Goal: Task Accomplishment & Management: Manage account settings

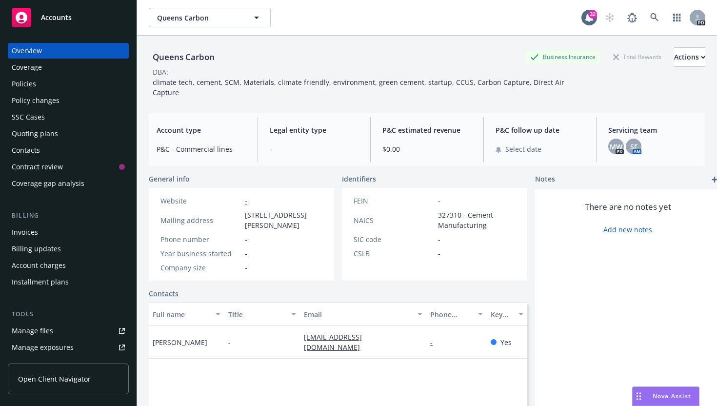
click at [661, 71] on div "DBA: -" at bounding box center [427, 72] width 556 height 10
click at [669, 47] on div "Queens Carbon Business Insurance Total Rewards Actions DBA: - climate tech, cem…" at bounding box center [427, 71] width 556 height 70
click at [674, 54] on div "Actions" at bounding box center [689, 57] width 31 height 19
click at [566, 256] on div "There are no notes yet Add new notes" at bounding box center [627, 355] width 185 height 332
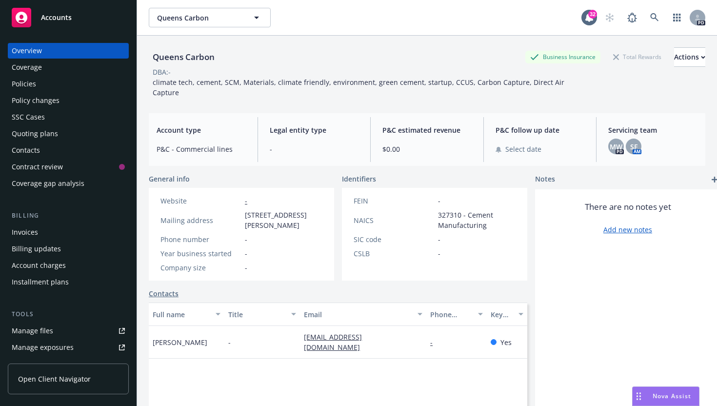
click at [38, 78] on div "Policies" at bounding box center [68, 84] width 113 height 16
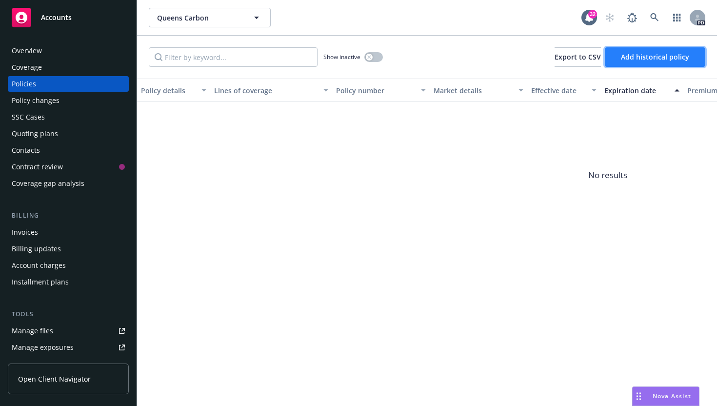
click at [644, 57] on span "Add historical policy" at bounding box center [655, 56] width 68 height 9
select select "other"
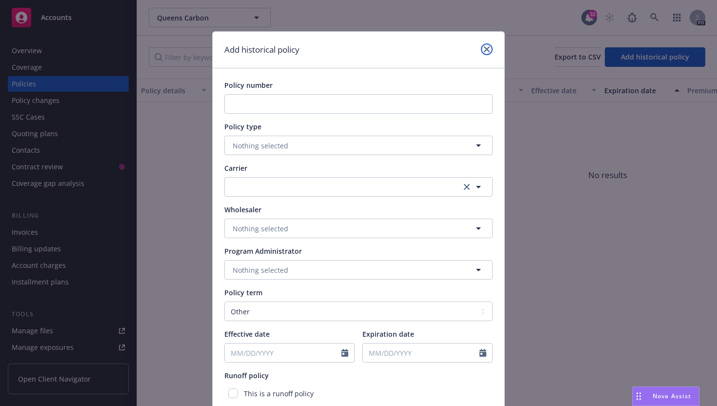
click at [485, 50] on icon "close" at bounding box center [487, 49] width 6 height 6
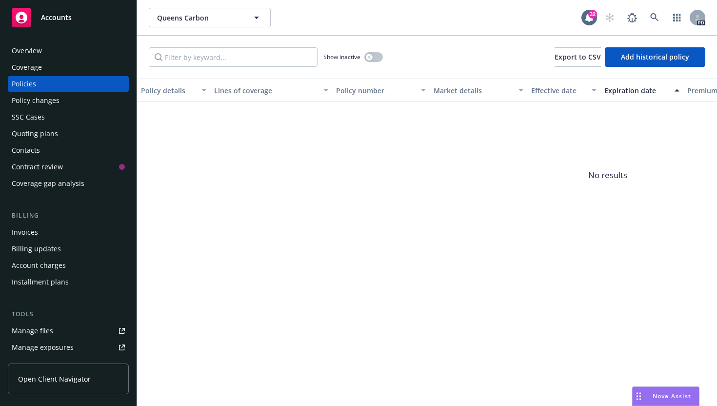
click at [82, 100] on div "Policy changes" at bounding box center [68, 101] width 113 height 16
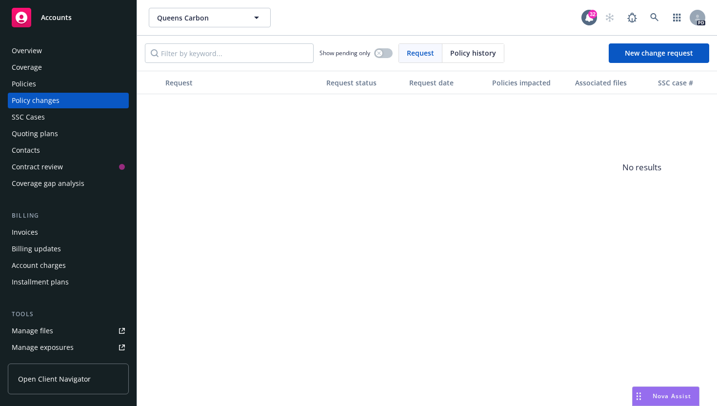
click at [70, 79] on div "Policies" at bounding box center [68, 84] width 113 height 16
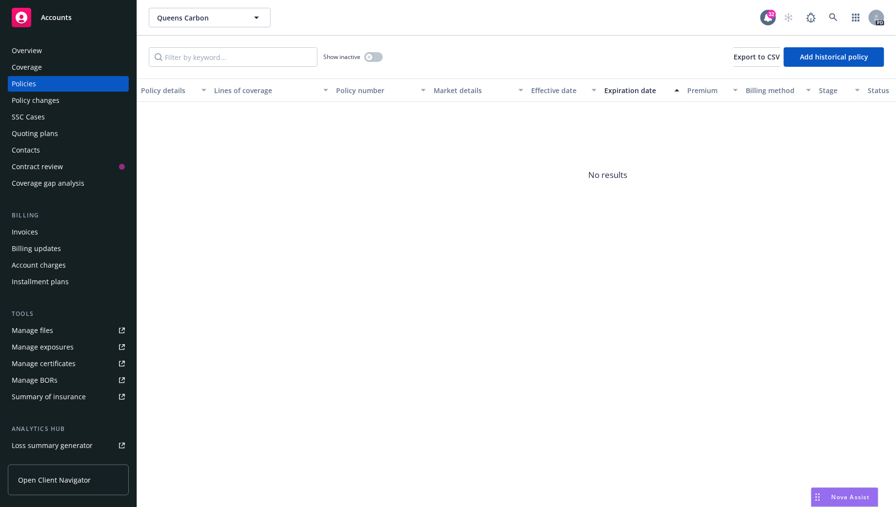
click at [638, 66] on div "Show inactive Export to CSV Add historical policy" at bounding box center [516, 57] width 759 height 43
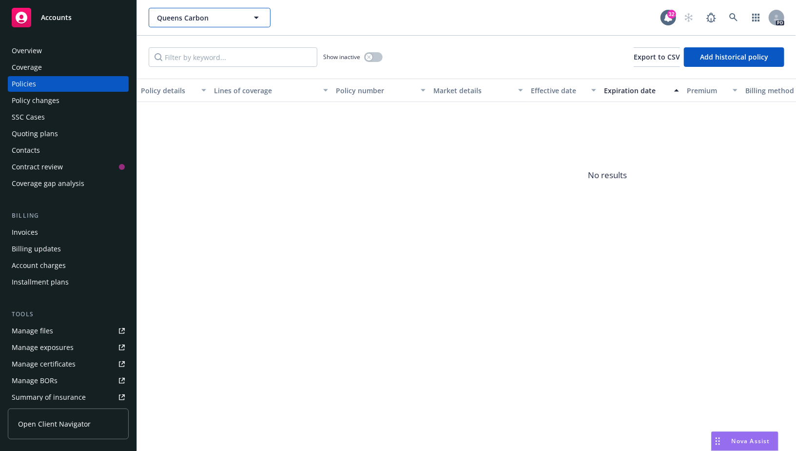
click at [223, 14] on span "Queens Carbon" at bounding box center [199, 18] width 84 height 10
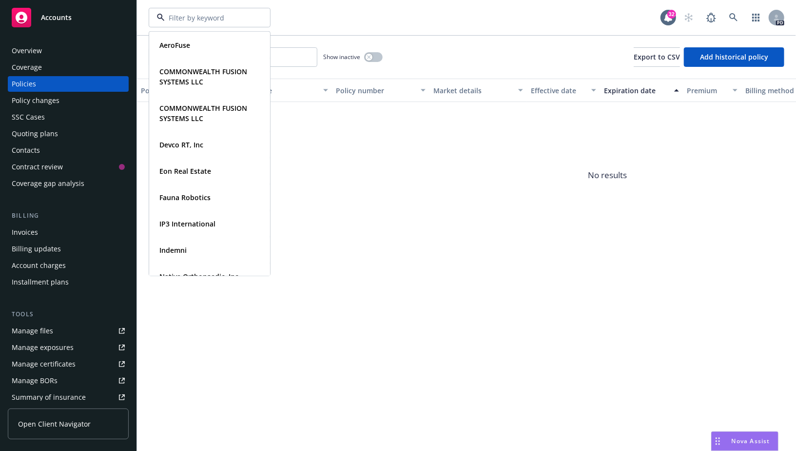
click at [223, 14] on input at bounding box center [208, 18] width 86 height 10
click at [324, 25] on div "AeroFuse Type Commercial FEIN 93-3842389 COMMONWEALTH FUSION SYSTEMS LLC Type C…" at bounding box center [405, 18] width 512 height 20
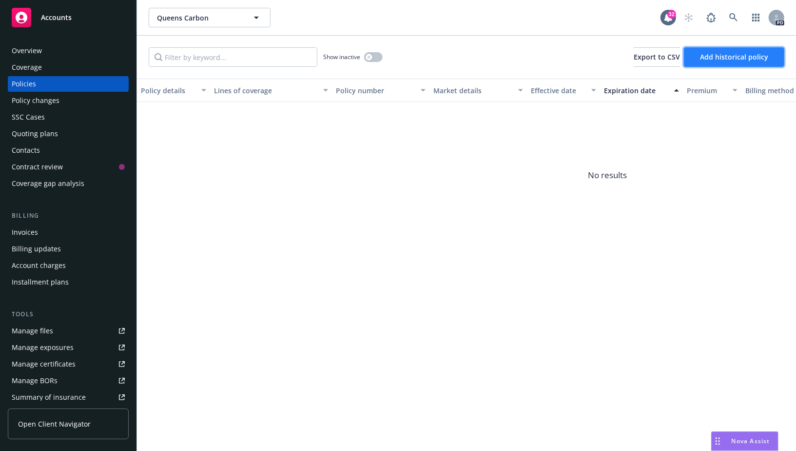
click at [716, 61] on button "Add historical policy" at bounding box center [734, 57] width 100 height 20
select select "other"
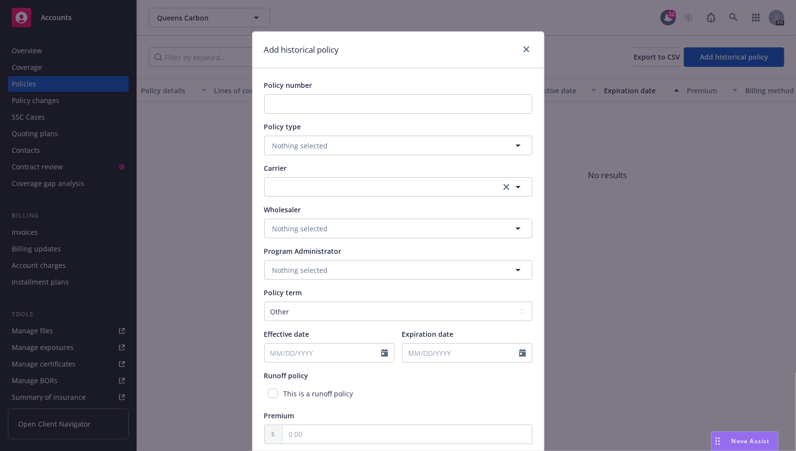
scroll to position [79, 0]
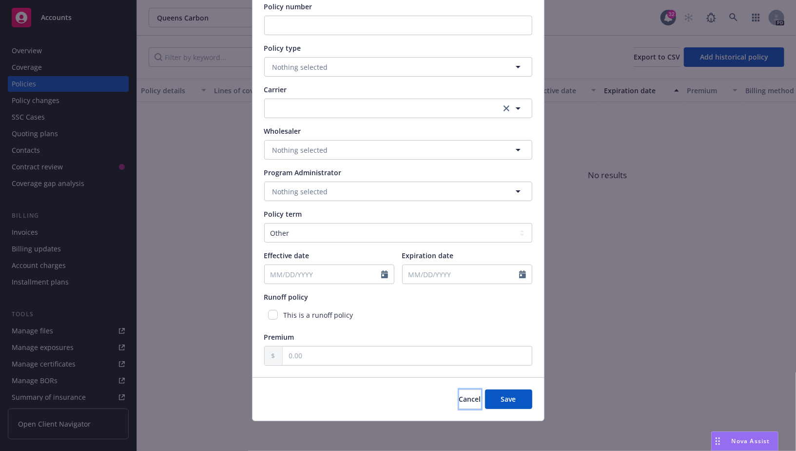
click at [461, 397] on span "Cancel" at bounding box center [470, 398] width 22 height 9
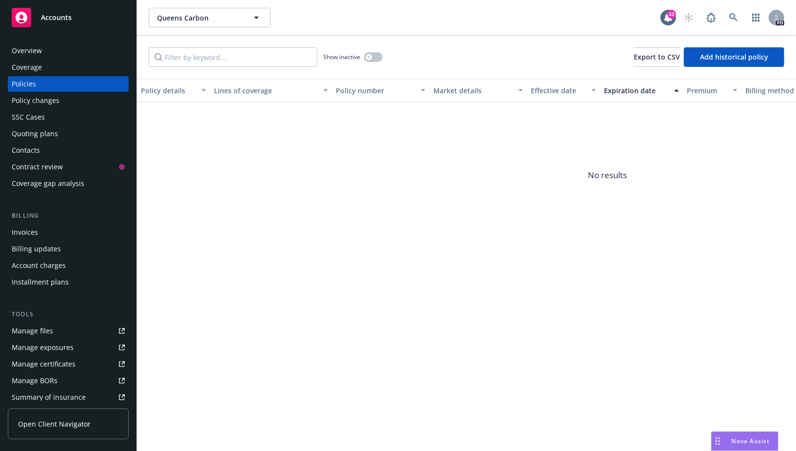
click at [76, 172] on div "Contract review" at bounding box center [65, 167] width 107 height 16
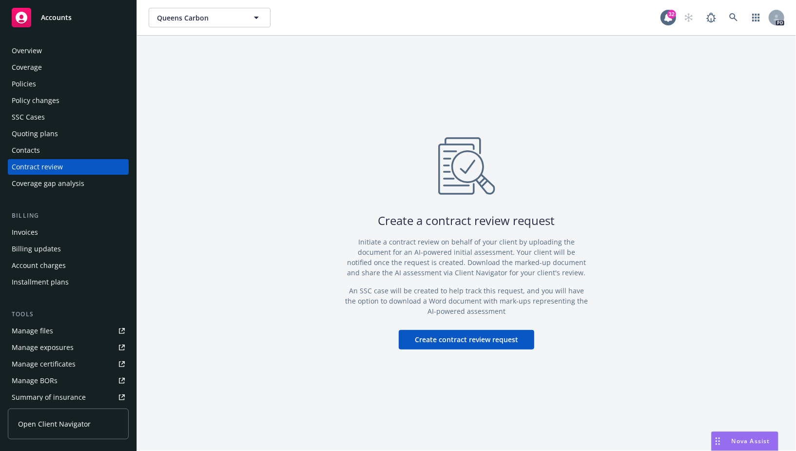
click at [62, 151] on div "Contacts" at bounding box center [68, 150] width 113 height 16
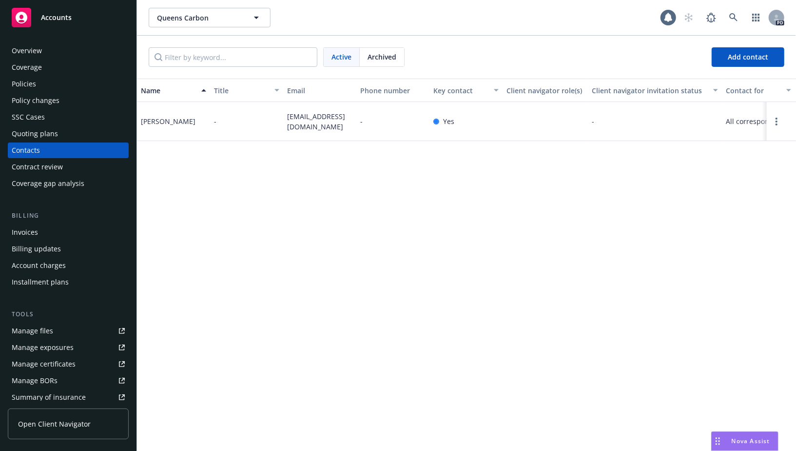
click at [53, 65] on div "Coverage" at bounding box center [68, 67] width 113 height 16
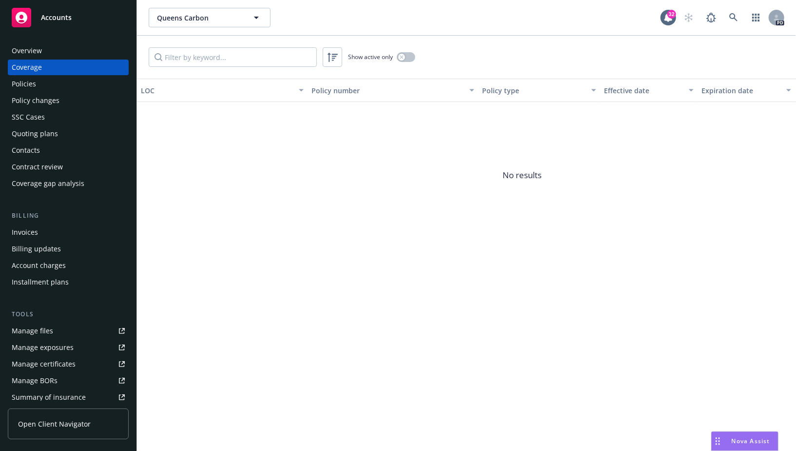
click at [46, 83] on div "Policies" at bounding box center [68, 84] width 113 height 16
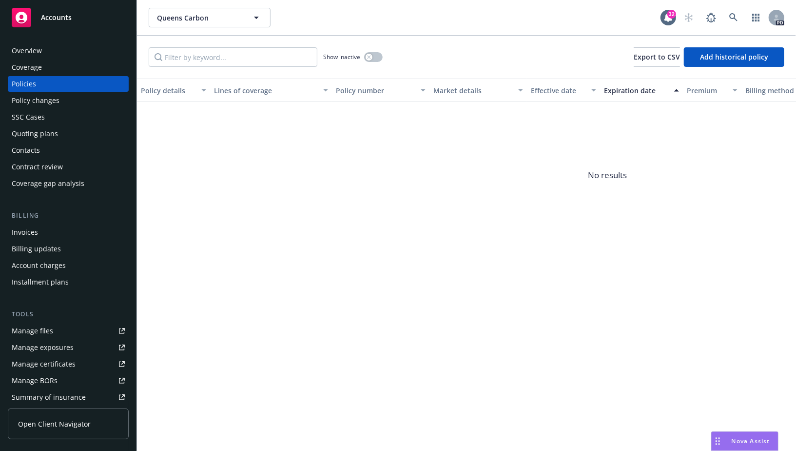
click at [88, 68] on div "Coverage" at bounding box center [68, 67] width 113 height 16
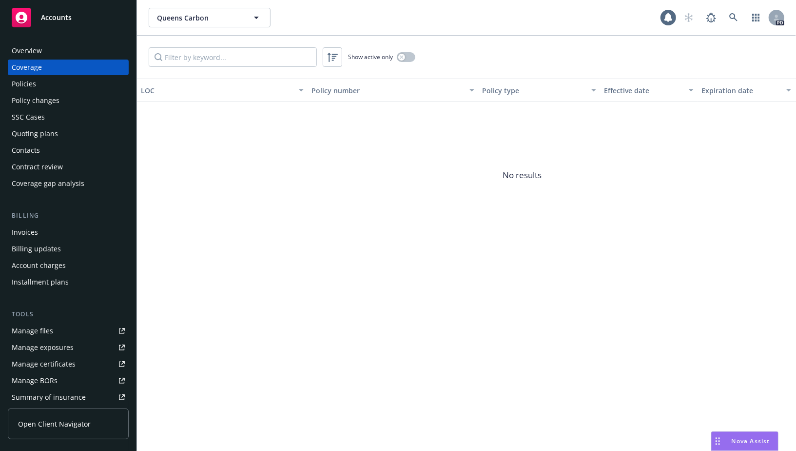
click at [69, 49] on div "Overview" at bounding box center [68, 51] width 113 height 16
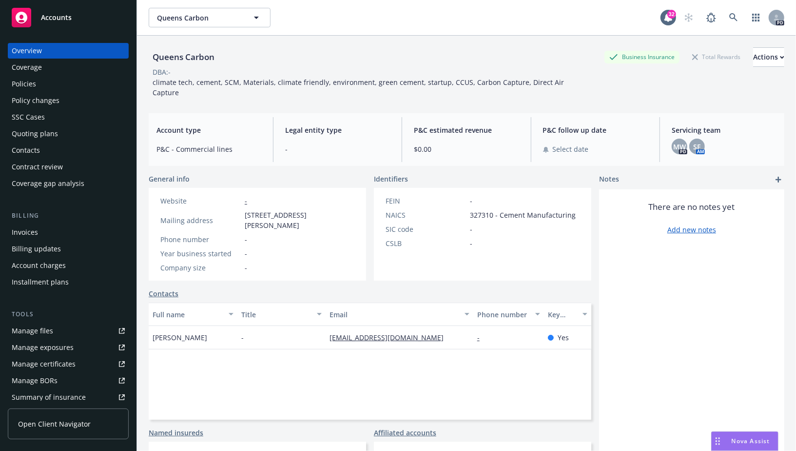
click at [271, 210] on span "[STREET_ADDRESS][PERSON_NAME]" at bounding box center [300, 220] width 110 height 20
click at [257, 210] on span "[STREET_ADDRESS][PERSON_NAME]" at bounding box center [300, 220] width 110 height 20
click at [688, 60] on div "Total Rewards" at bounding box center [717, 57] width 58 height 12
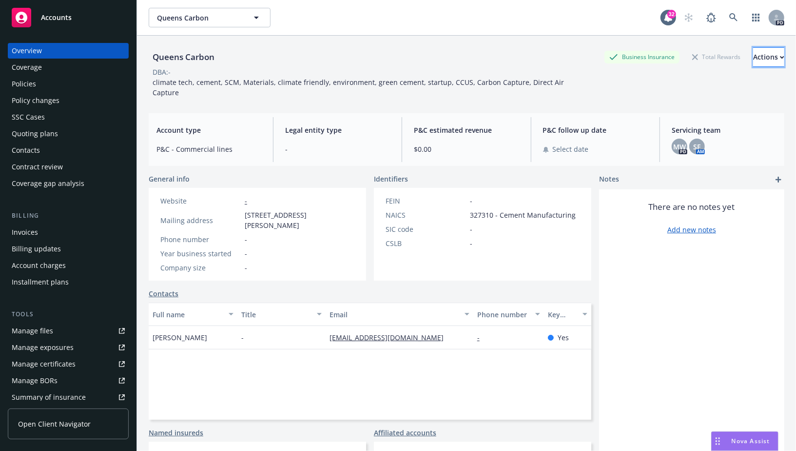
click at [716, 58] on div "Actions" at bounding box center [768, 57] width 31 height 19
click at [551, 69] on div "DBA: -" at bounding box center [467, 72] width 636 height 10
click at [50, 68] on div "Coverage" at bounding box center [68, 67] width 113 height 16
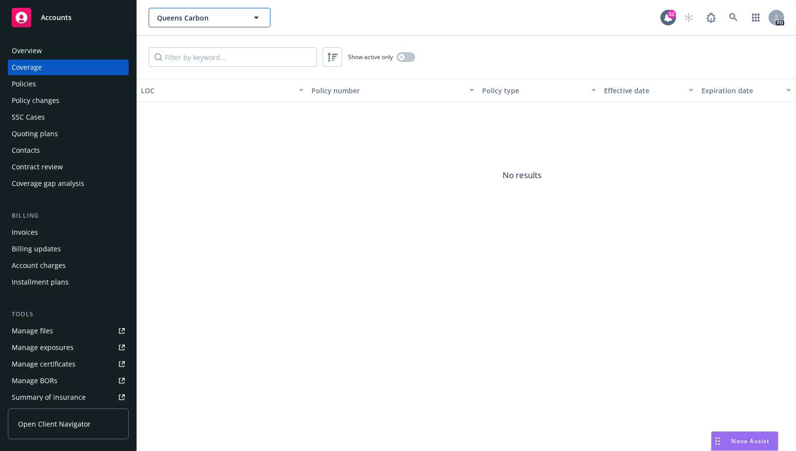
click at [193, 16] on span "Queens Carbon" at bounding box center [199, 18] width 84 height 10
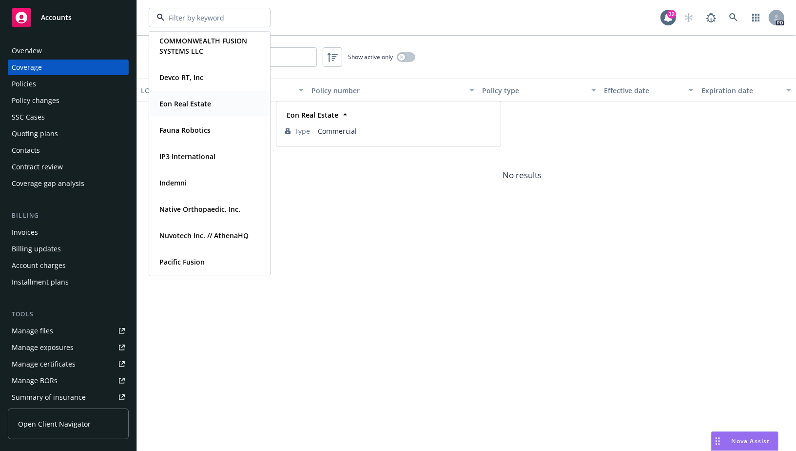
scroll to position [91, 0]
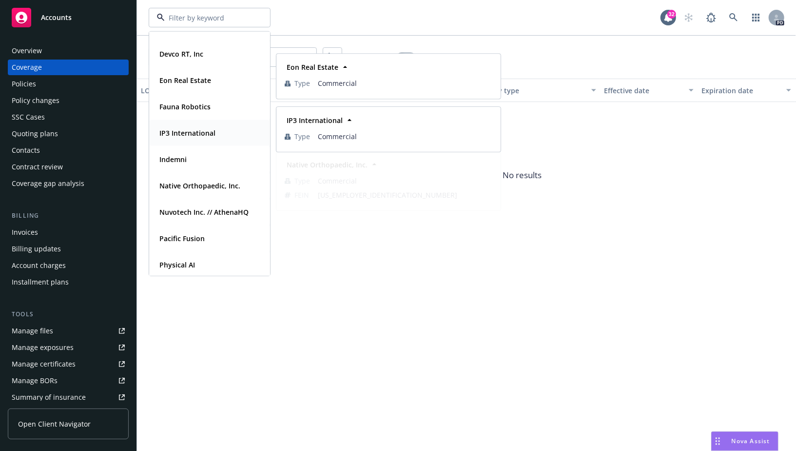
click at [183, 129] on strong "IP3 International" at bounding box center [187, 132] width 56 height 9
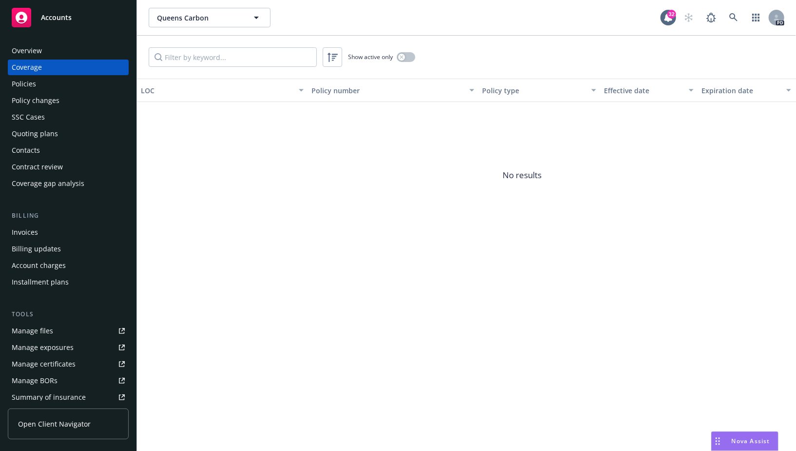
click at [71, 53] on div "Overview" at bounding box center [68, 51] width 113 height 16
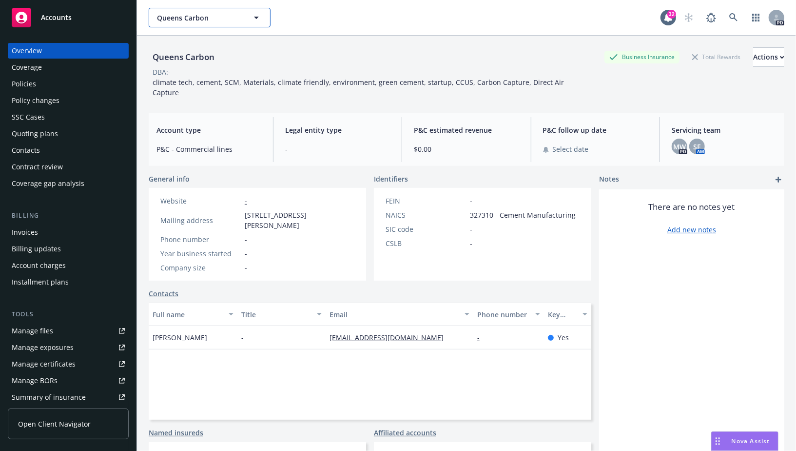
click at [205, 22] on span "Queens Carbon" at bounding box center [199, 18] width 84 height 10
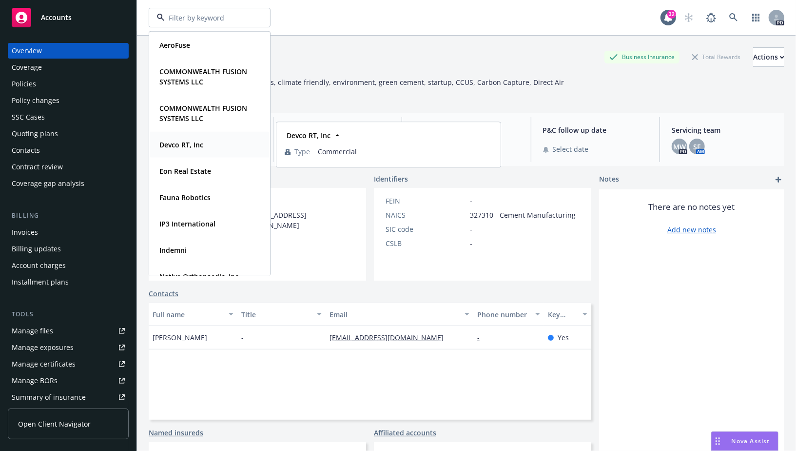
click at [210, 143] on div "Devco RT, Inc" at bounding box center [210, 145] width 108 height 14
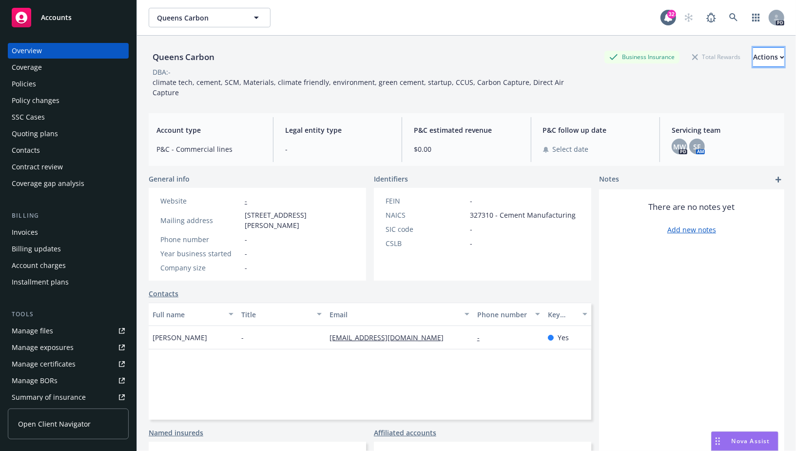
click at [716, 49] on div "Actions" at bounding box center [768, 57] width 31 height 19
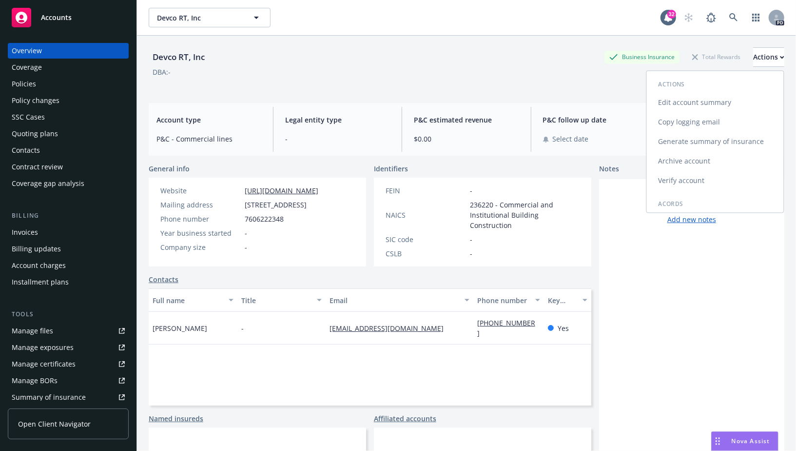
click at [700, 163] on link "Archive account" at bounding box center [715, 161] width 137 height 20
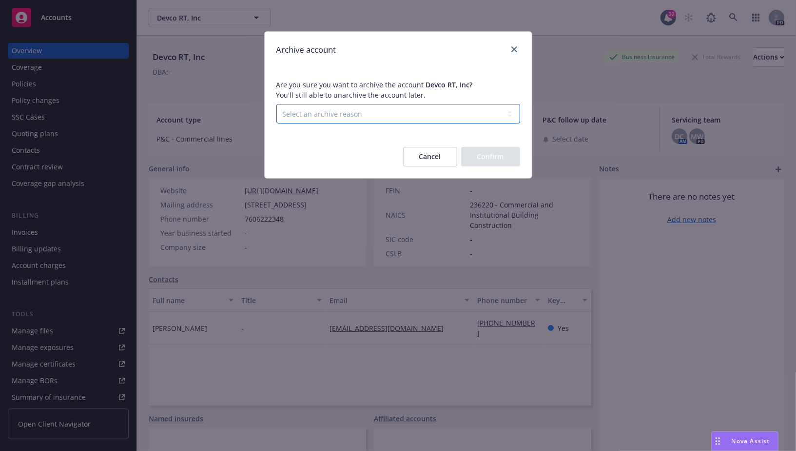
click at [352, 119] on select "Select an archive reason Client declined proposal Client went out of business C…" at bounding box center [398, 114] width 244 height 20
select select "CLIENT_DECLINED_PROPOSAL"
click at [276, 104] on select "Select an archive reason Client declined proposal Client went out of business C…" at bounding box center [398, 114] width 244 height 20
click at [483, 157] on button "Confirm" at bounding box center [490, 157] width 59 height 20
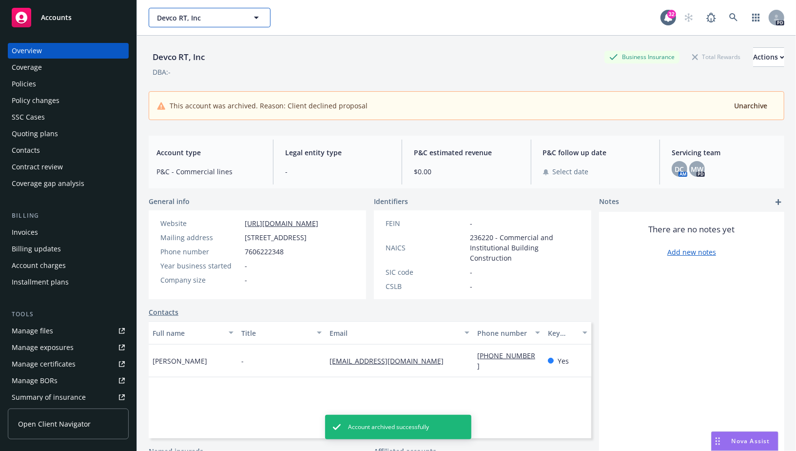
click at [219, 21] on span "Devco RT, Inc" at bounding box center [199, 18] width 84 height 10
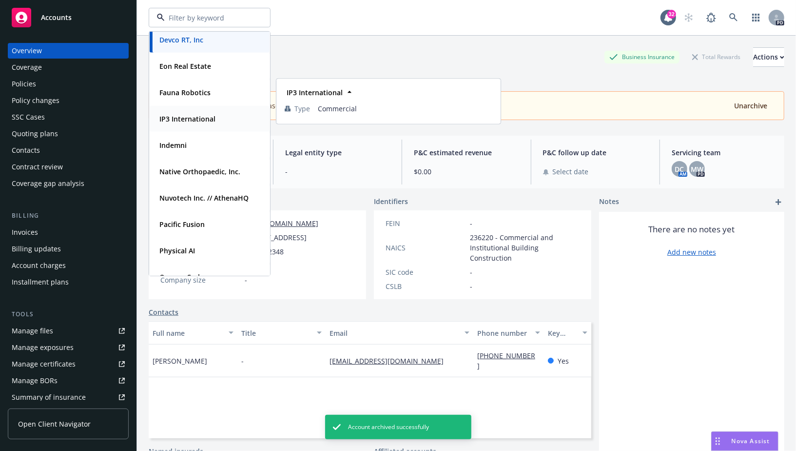
scroll to position [145, 0]
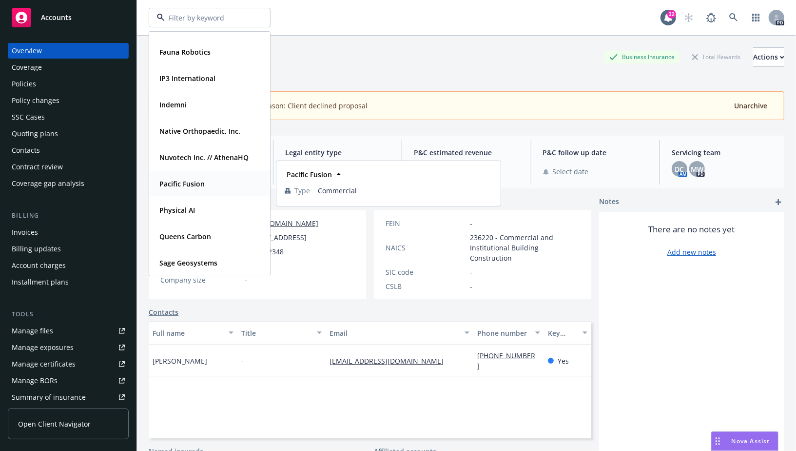
click at [208, 184] on div "Pacific Fusion" at bounding box center [210, 184] width 108 height 14
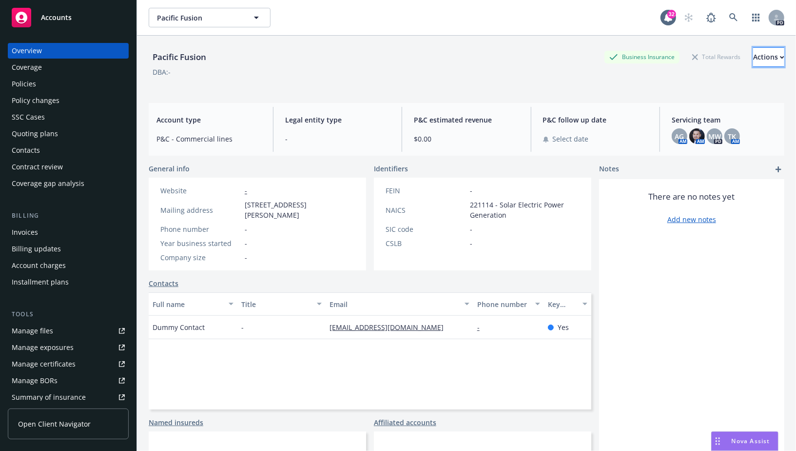
click at [716, 55] on div "Actions" at bounding box center [768, 57] width 31 height 19
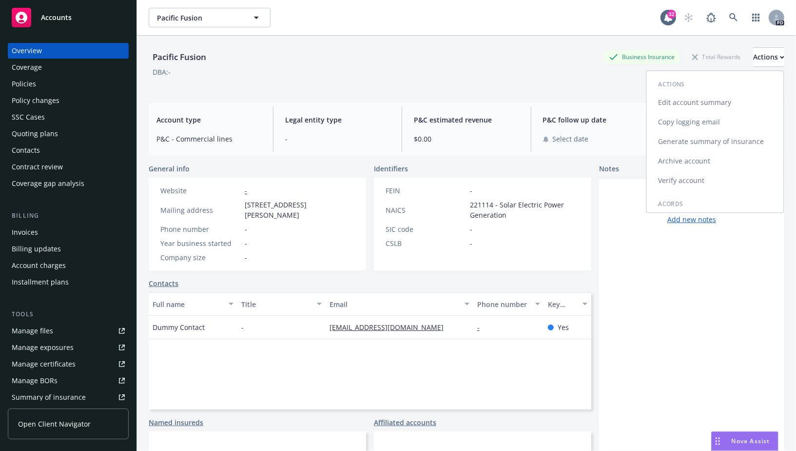
click at [688, 163] on link "Archive account" at bounding box center [715, 161] width 137 height 20
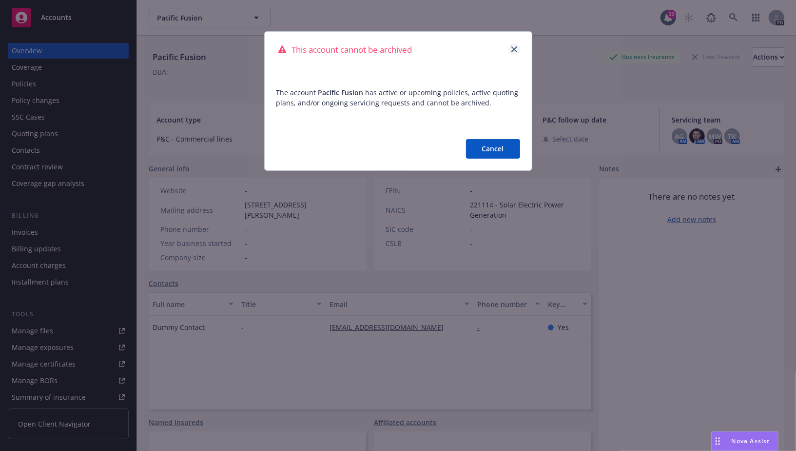
click at [513, 44] on link "close" at bounding box center [515, 49] width 12 height 12
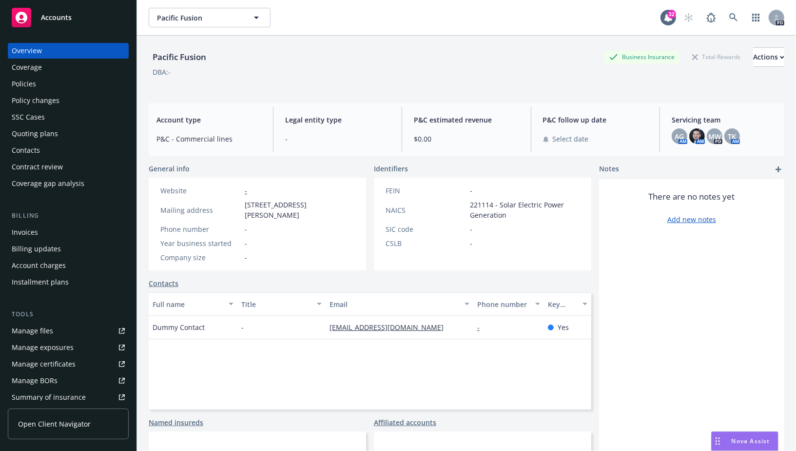
click at [84, 83] on div "Policies" at bounding box center [68, 84] width 113 height 16
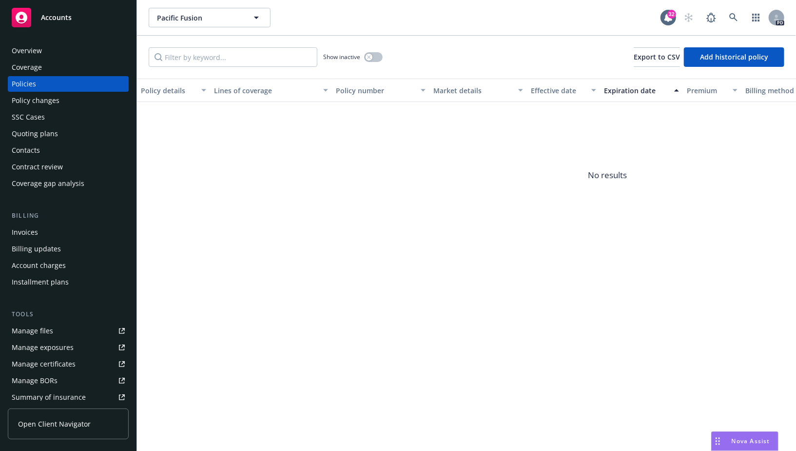
click at [67, 50] on div "Overview" at bounding box center [68, 51] width 113 height 16
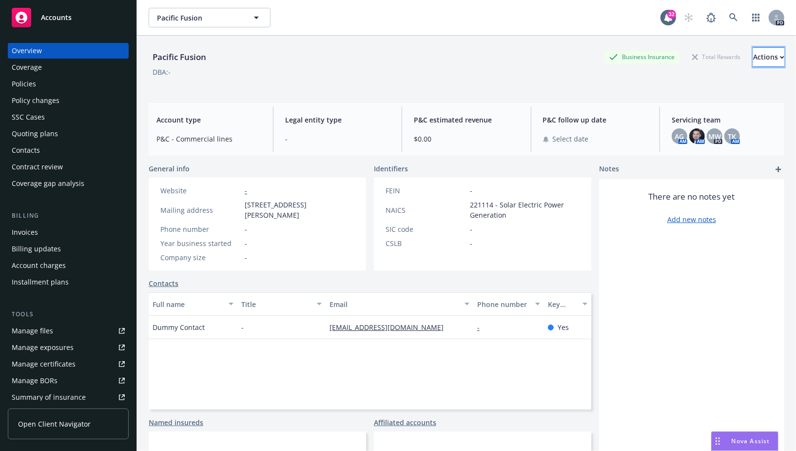
click at [716, 55] on div "Actions" at bounding box center [768, 57] width 31 height 19
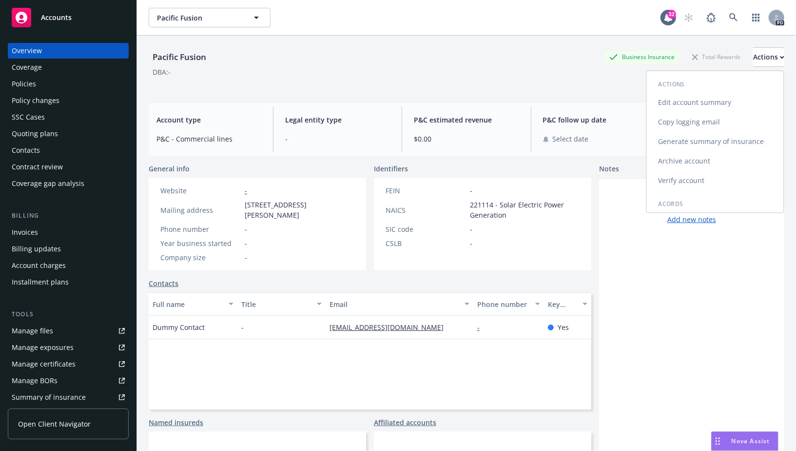
click at [685, 158] on link "Archive account" at bounding box center [715, 161] width 137 height 20
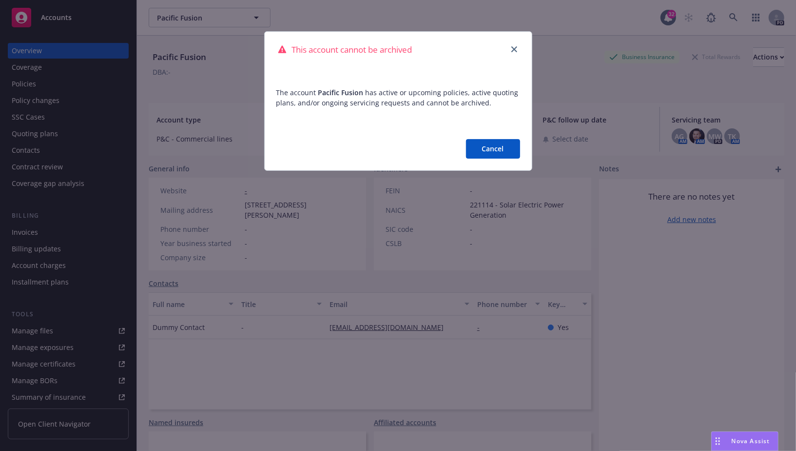
click at [492, 150] on button "Cancel" at bounding box center [493, 149] width 54 height 20
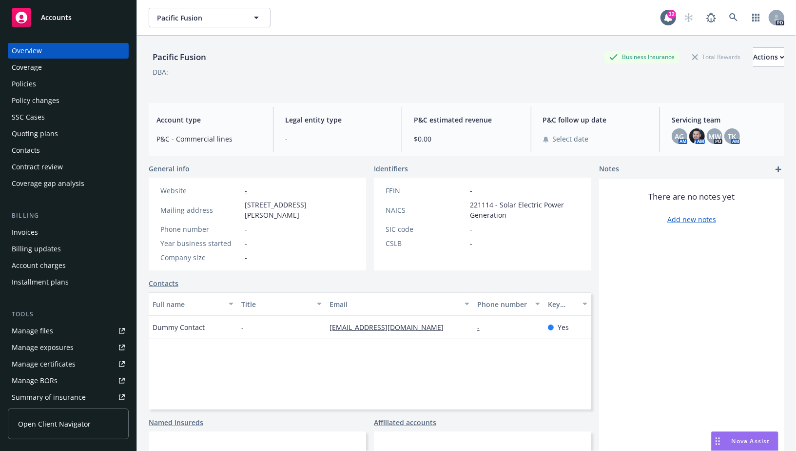
click at [51, 67] on div "Coverage" at bounding box center [68, 67] width 113 height 16
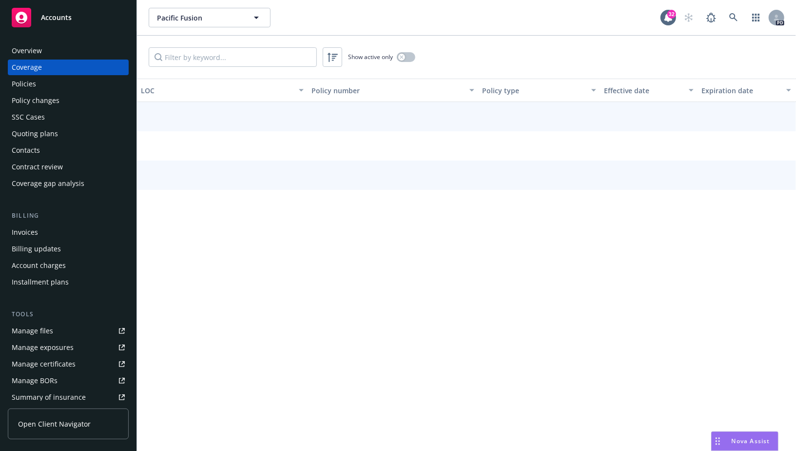
click at [49, 80] on div "Policies" at bounding box center [68, 84] width 113 height 16
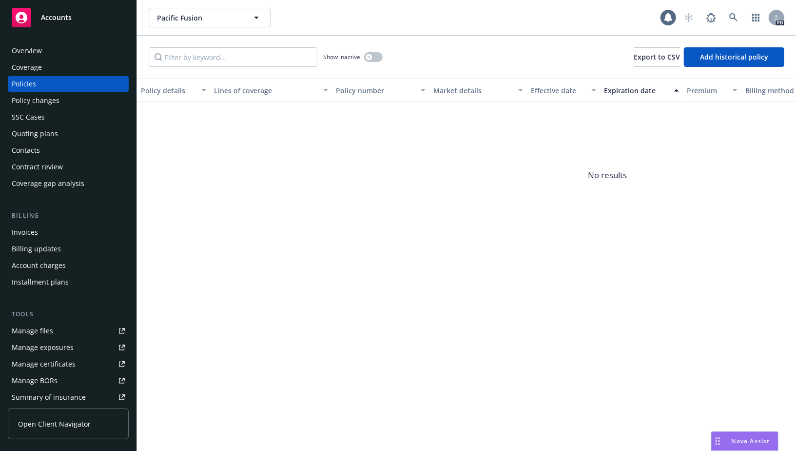
click at [48, 99] on div "Policy changes" at bounding box center [36, 101] width 48 height 16
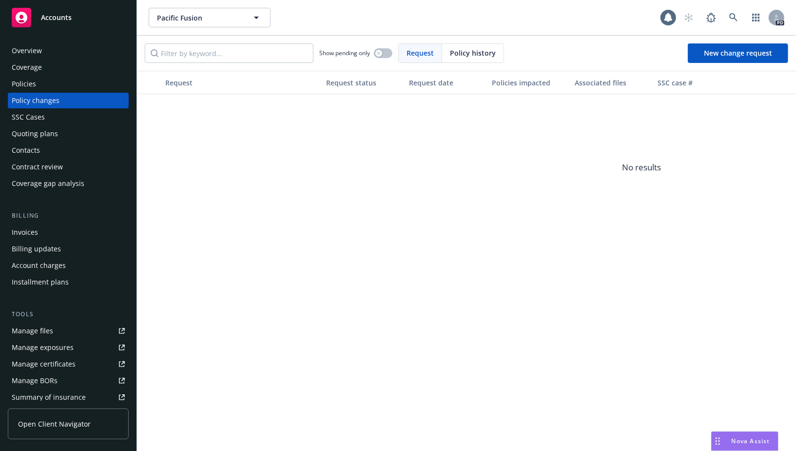
click at [44, 116] on div "SSC Cases" at bounding box center [68, 117] width 113 height 16
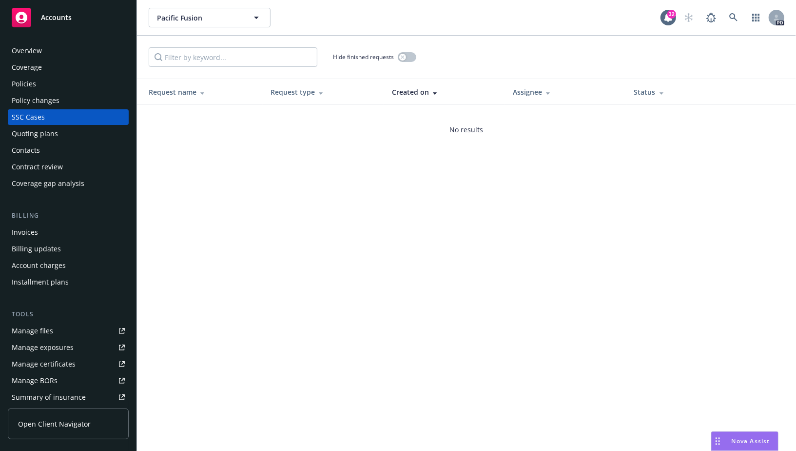
click at [50, 132] on div "Quoting plans" at bounding box center [35, 134] width 46 height 16
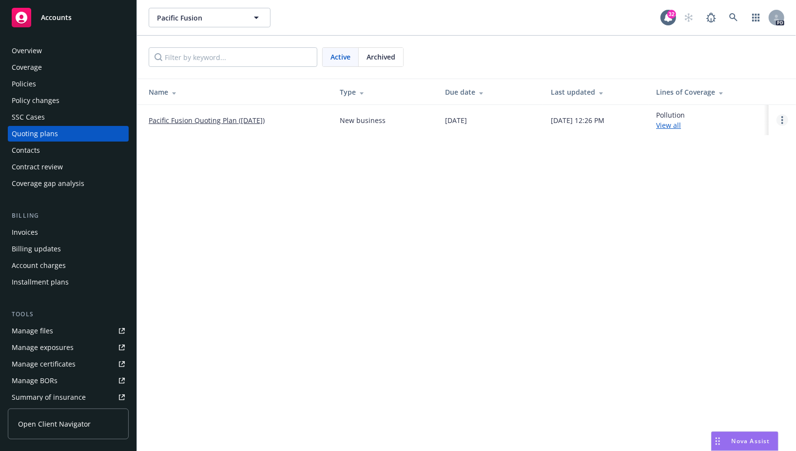
click at [716, 120] on circle "Open options" at bounding box center [783, 120] width 2 height 2
click at [709, 156] on div "Pacific Fusion Pacific Fusion 32 PD Active Archived Name Type Due date Last upd…" at bounding box center [466, 225] width 659 height 451
click at [239, 118] on link "Pacific Fusion Quoting Plan (2025-05-27)" at bounding box center [207, 120] width 116 height 10
